Goal: Navigation & Orientation: Locate item on page

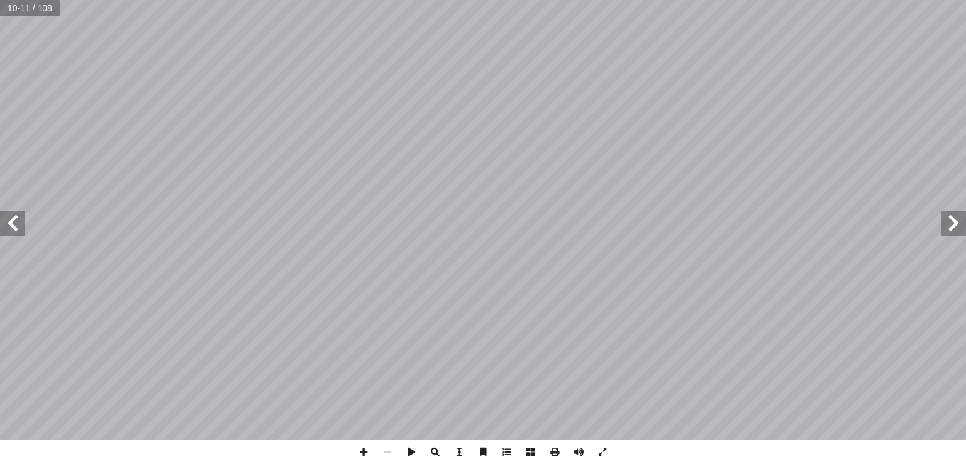
click at [958, 223] on span at bounding box center [953, 223] width 25 height 25
click at [5, 227] on span at bounding box center [12, 223] width 25 height 25
click at [13, 230] on span at bounding box center [12, 223] width 25 height 25
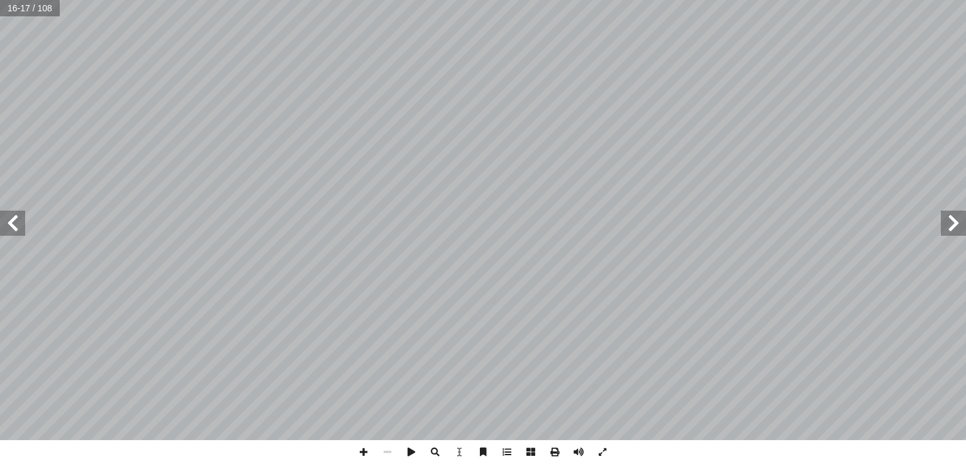
click at [960, 225] on span at bounding box center [953, 223] width 25 height 25
